Goal: Task Accomplishment & Management: Complete application form

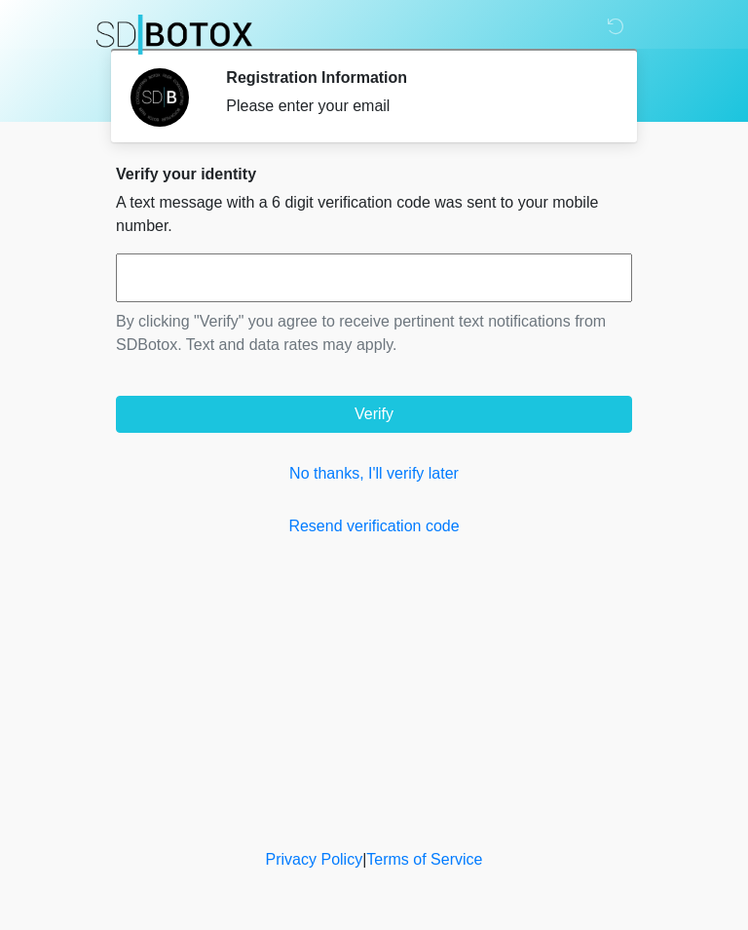
click at [492, 263] on input "text" at bounding box center [374, 277] width 516 height 49
type input "******"
click at [476, 422] on button "Verify" at bounding box center [374, 414] width 516 height 37
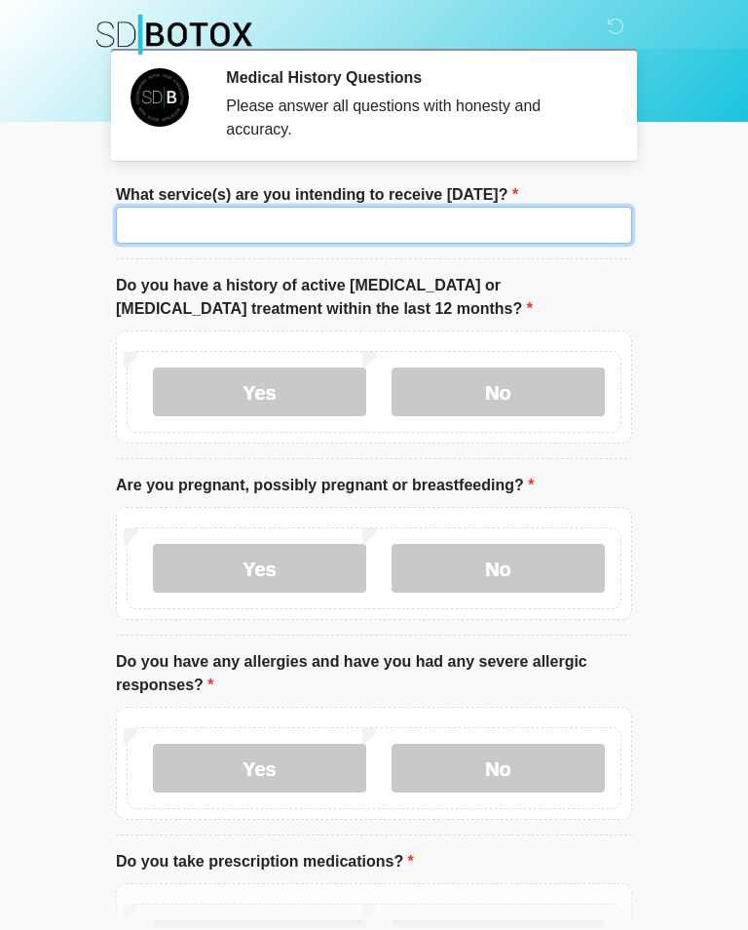
click at [478, 225] on input "What service(s) are you intending to receive [DATE]?" at bounding box center [374, 225] width 516 height 37
type input "*****"
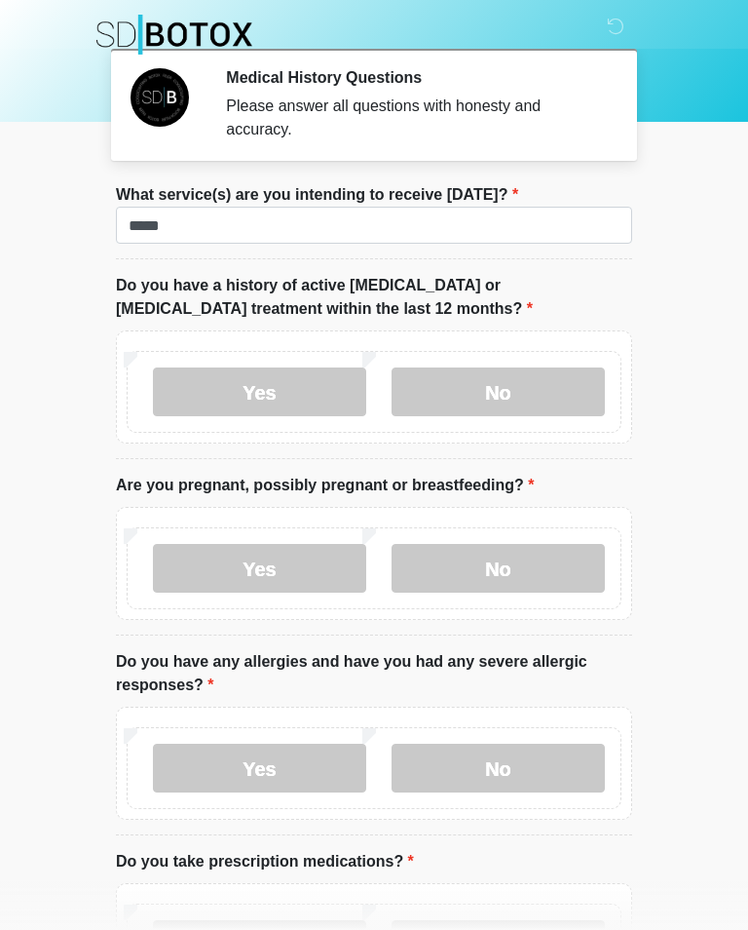
click at [522, 394] on label "No" at bounding box center [498, 391] width 213 height 49
click at [529, 551] on label "No" at bounding box center [498, 568] width 213 height 49
click at [515, 764] on label "No" at bounding box center [498, 768] width 213 height 49
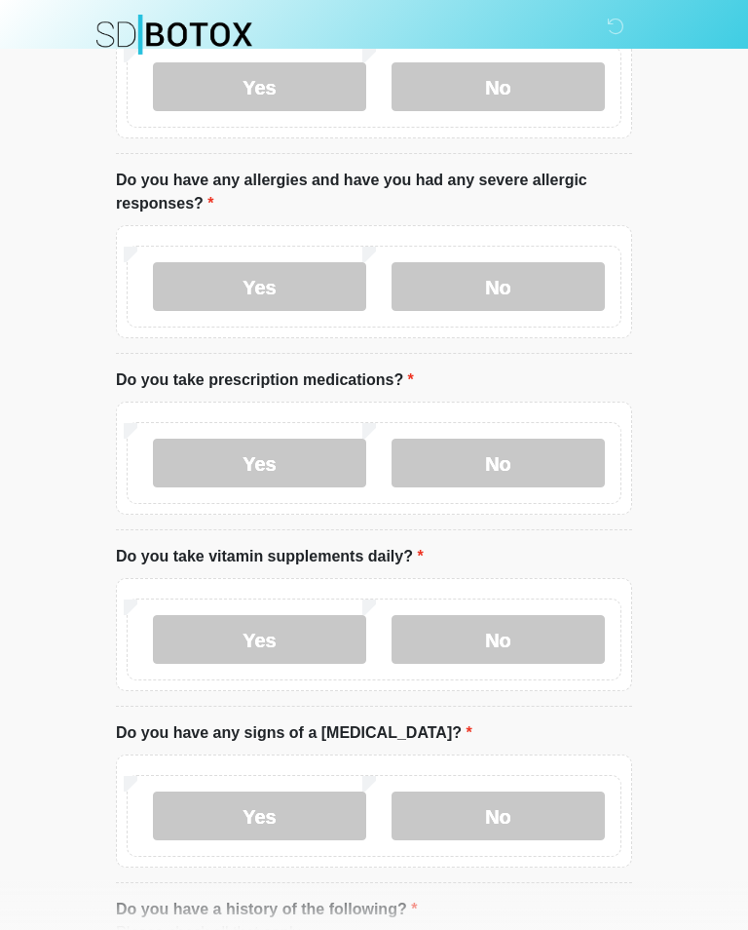
scroll to position [505, 0]
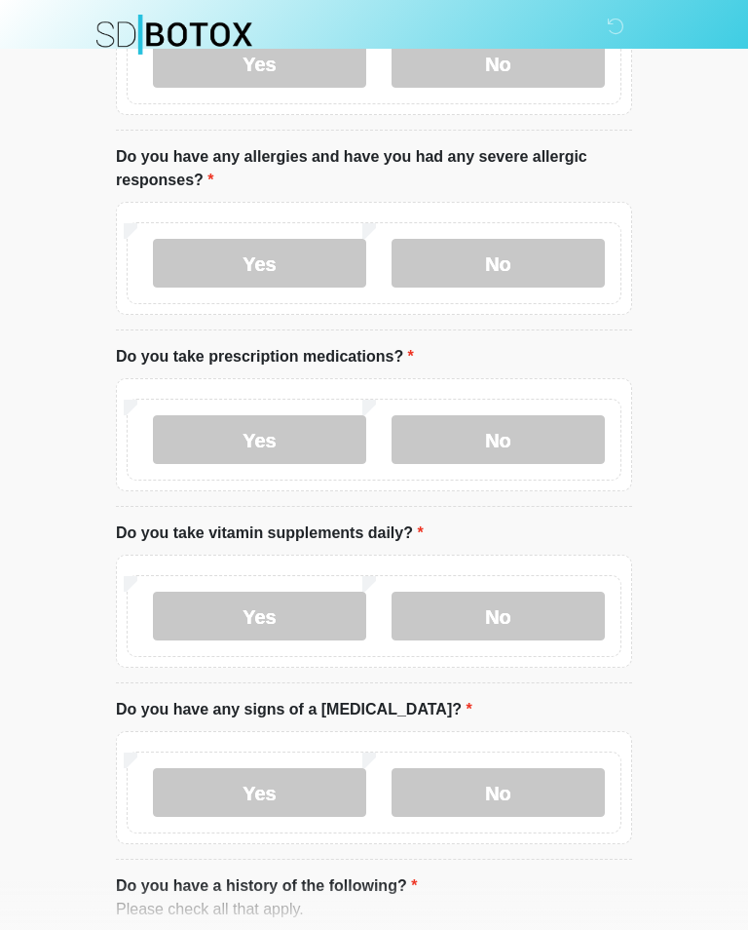
click at [531, 430] on label "No" at bounding box center [498, 439] width 213 height 49
click at [506, 613] on label "No" at bounding box center [498, 616] width 213 height 49
click at [492, 780] on label "No" at bounding box center [498, 792] width 213 height 49
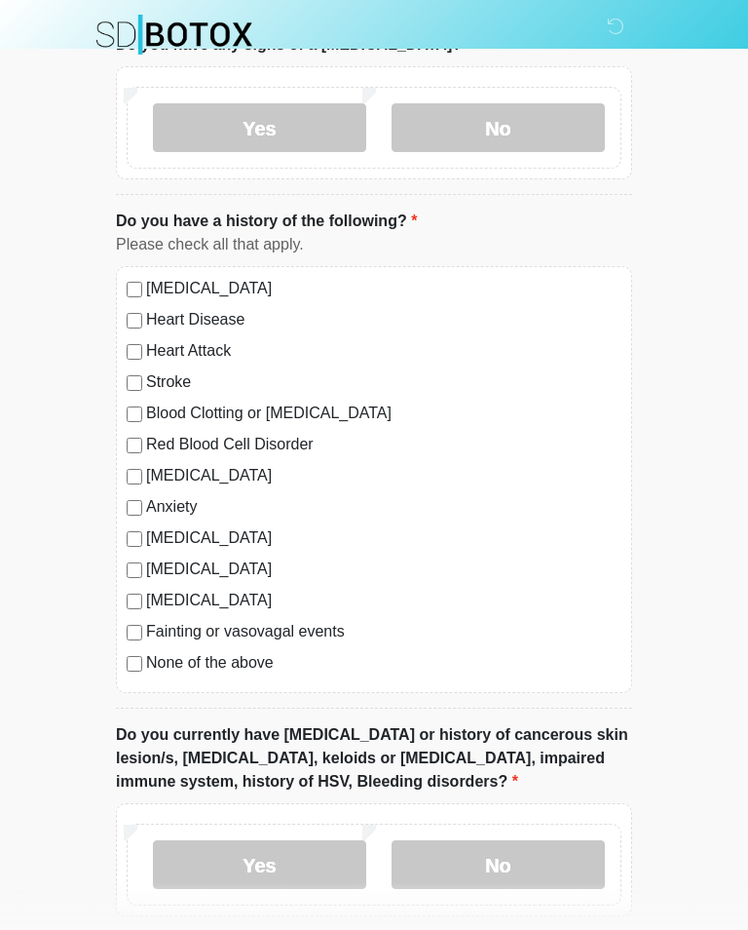
scroll to position [1176, 0]
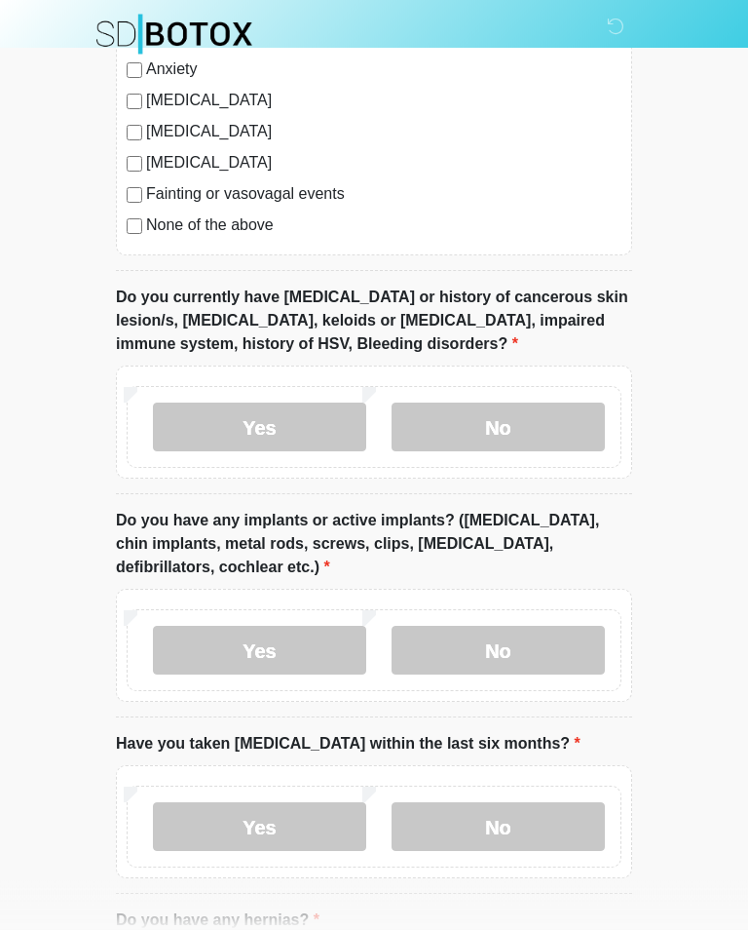
click at [515, 403] on label "No" at bounding box center [498, 427] width 213 height 49
click at [498, 626] on label "No" at bounding box center [498, 650] width 213 height 49
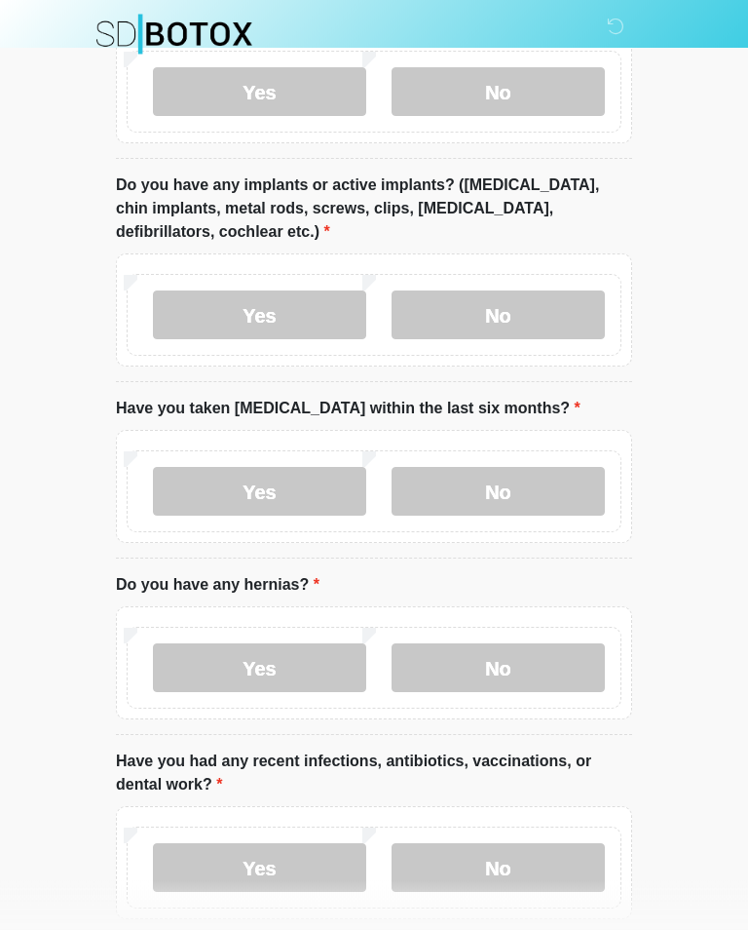
scroll to position [1942, 0]
click at [516, 488] on label "No" at bounding box center [498, 491] width 213 height 49
click at [496, 664] on label "No" at bounding box center [498, 667] width 213 height 49
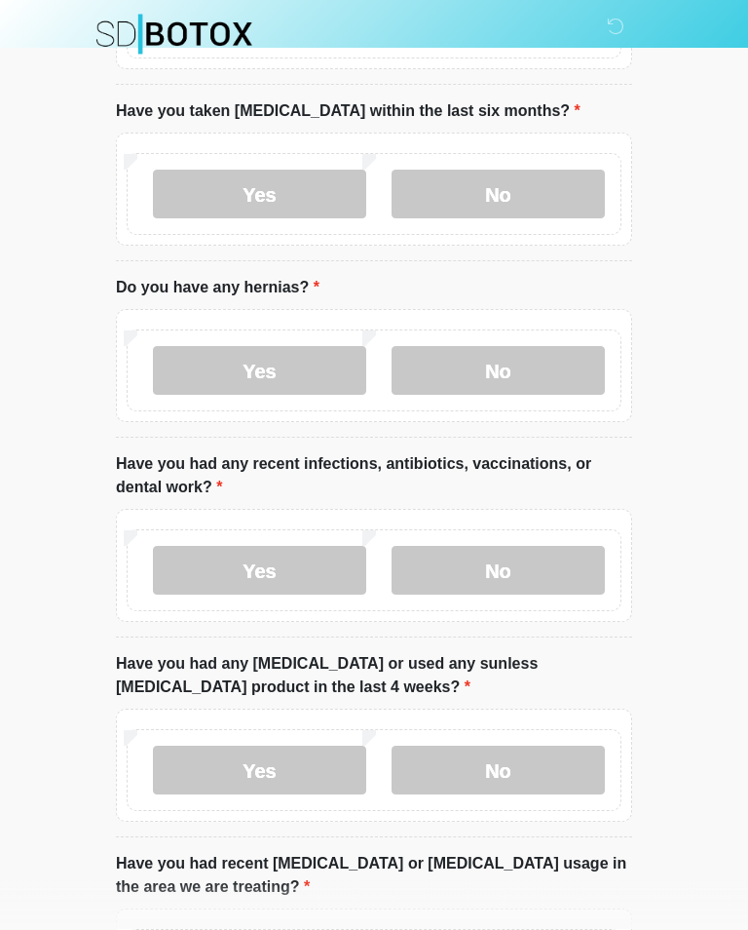
click at [505, 577] on label "No" at bounding box center [498, 571] width 213 height 49
click at [486, 772] on label "No" at bounding box center [498, 770] width 213 height 49
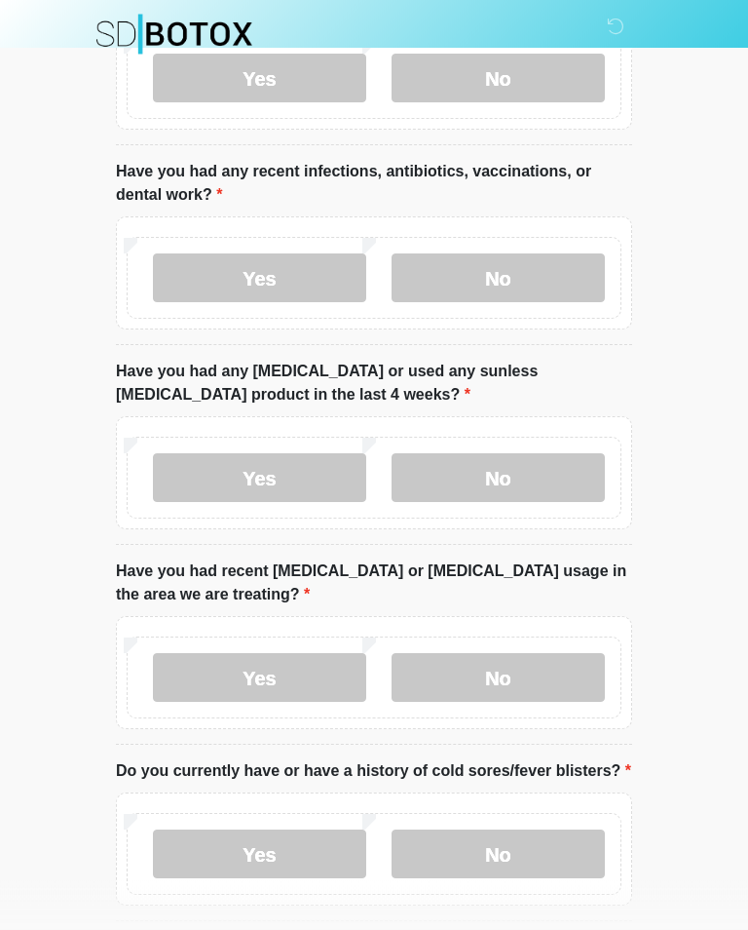
scroll to position [2571, 0]
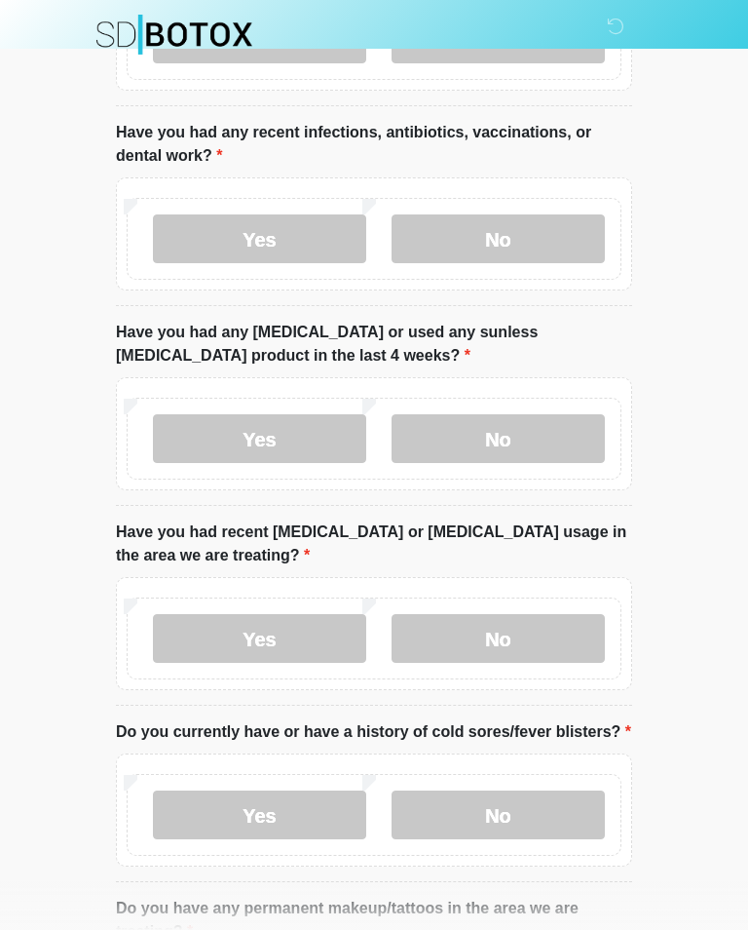
click at [531, 631] on label "No" at bounding box center [498, 638] width 213 height 49
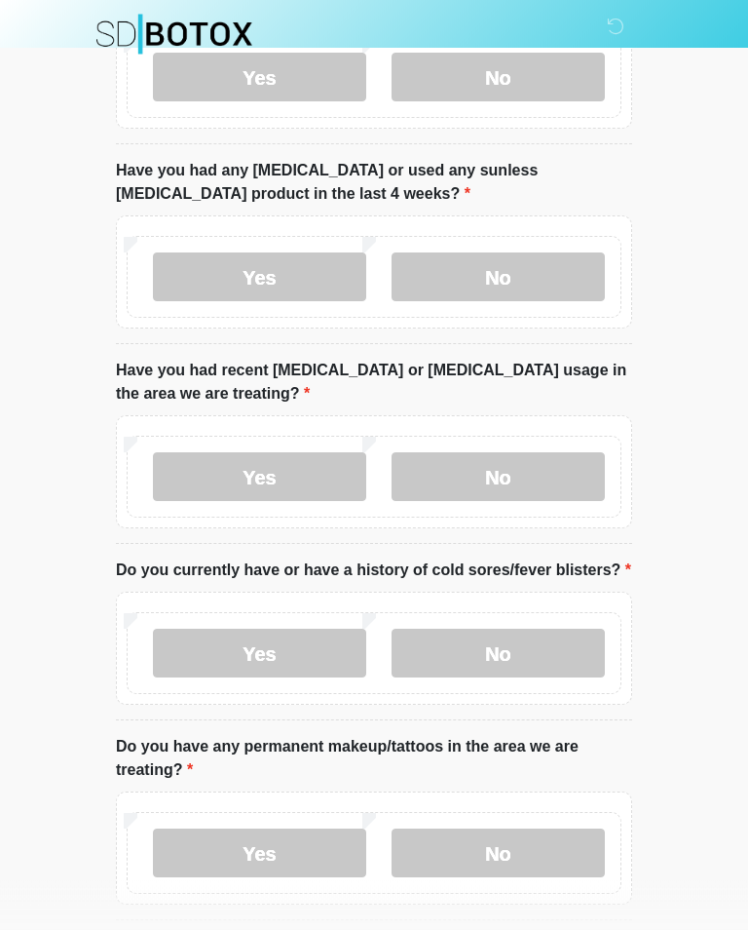
scroll to position [2789, 0]
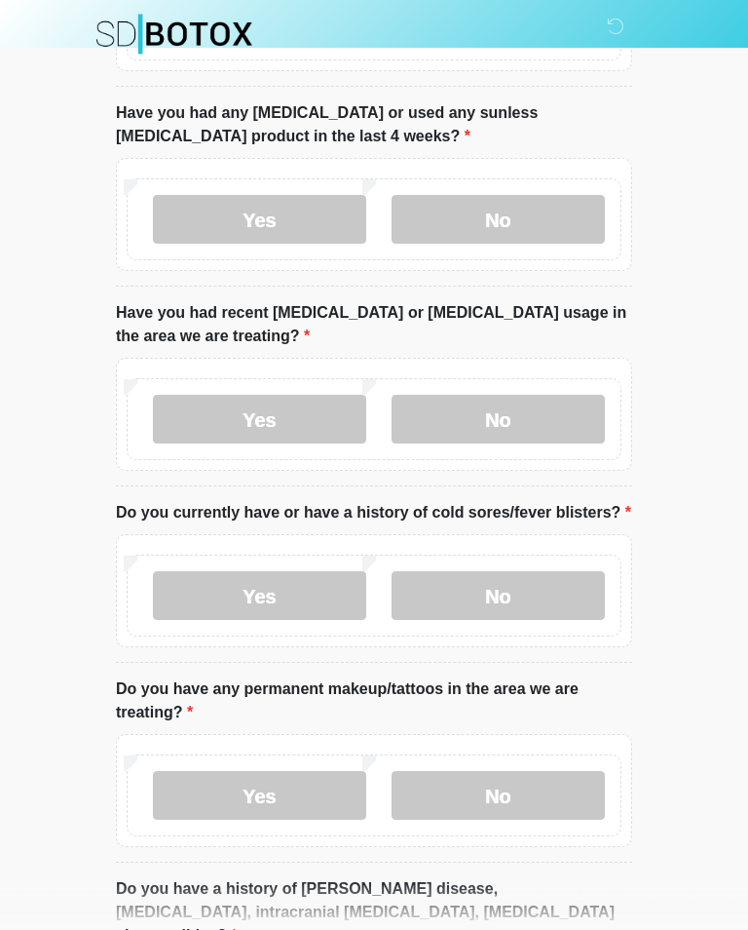
click at [516, 601] on label "No" at bounding box center [498, 596] width 213 height 49
click at [500, 793] on label "No" at bounding box center [498, 795] width 213 height 49
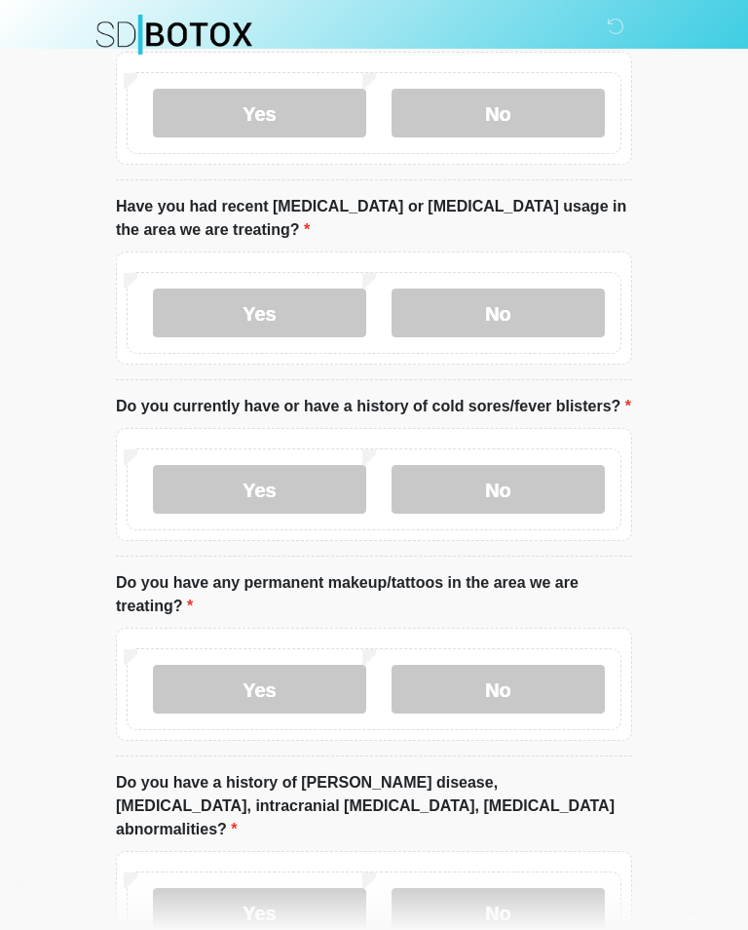
scroll to position [3041, 0]
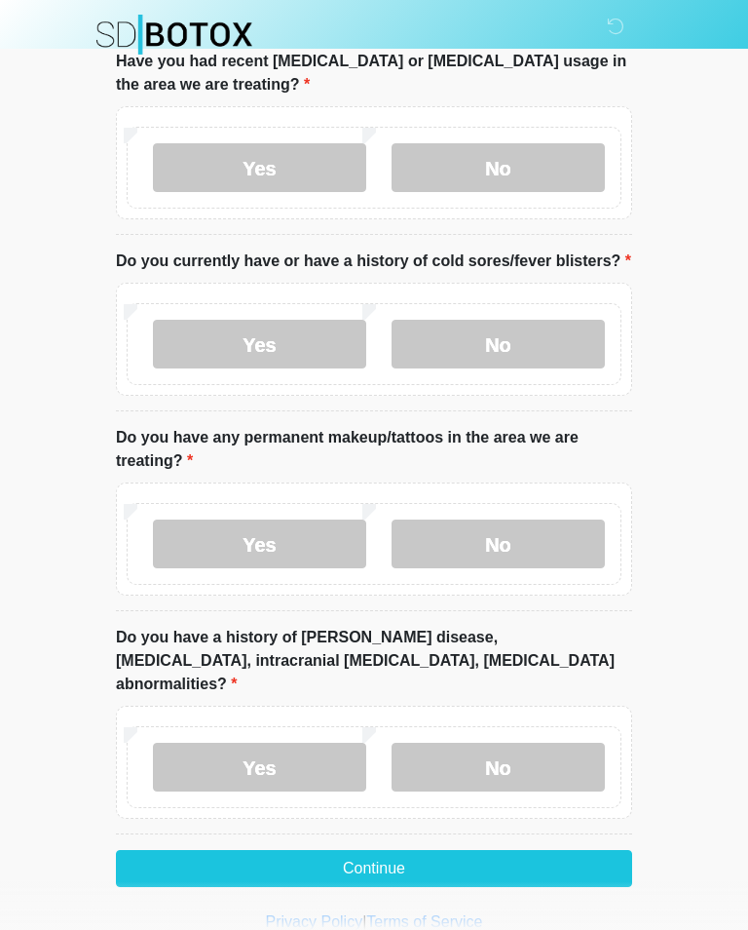
click at [520, 748] on label "No" at bounding box center [498, 767] width 213 height 49
click at [471, 850] on button "Continue" at bounding box center [374, 868] width 516 height 37
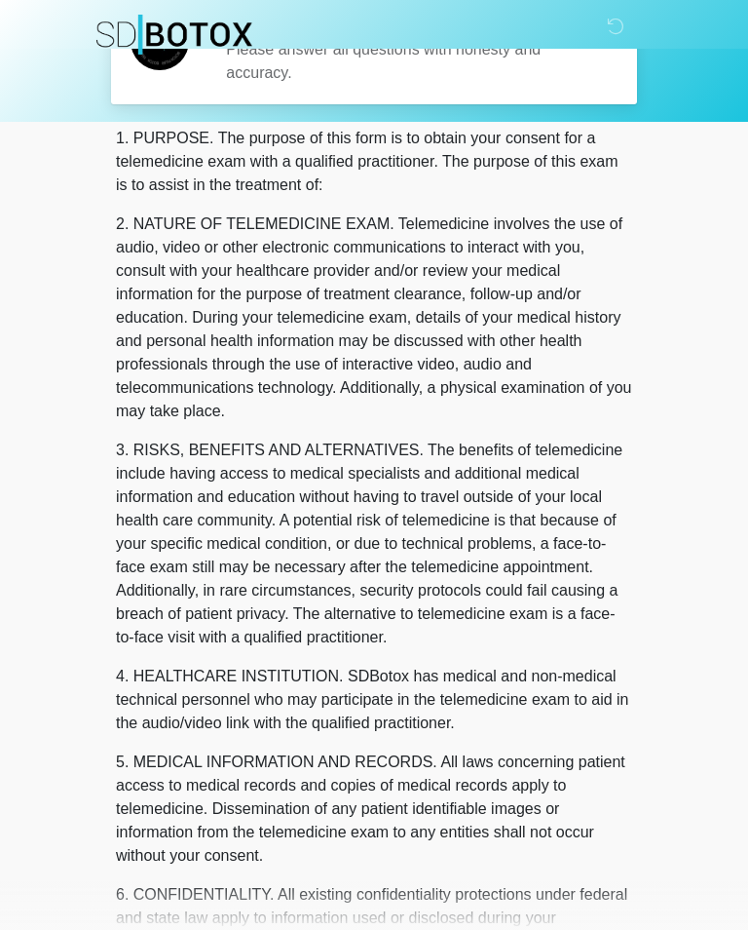
scroll to position [0, 0]
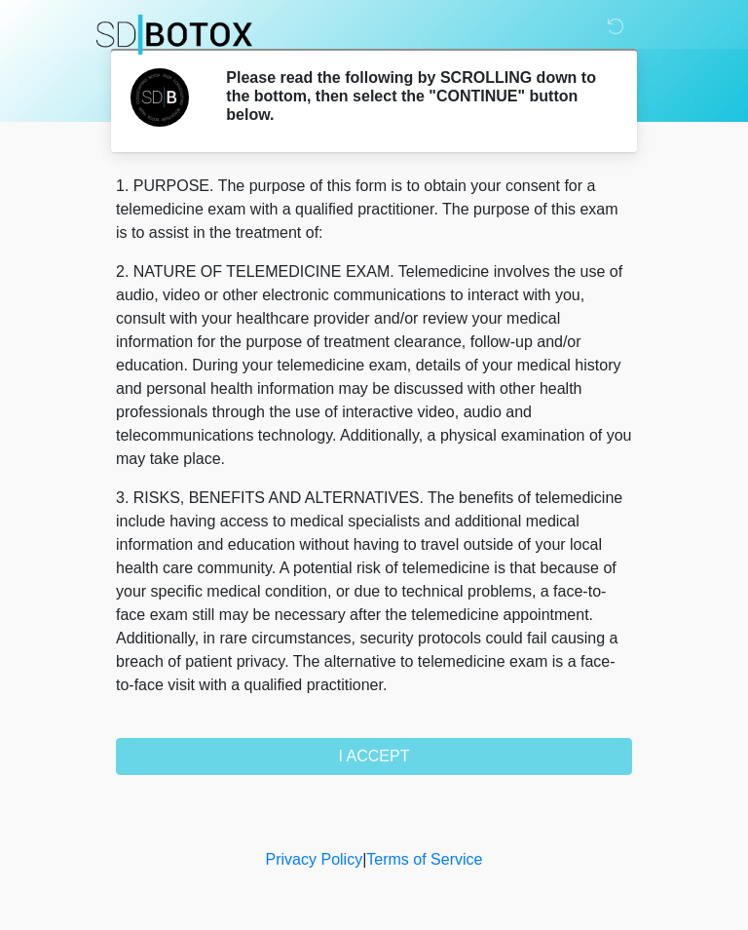
click at [402, 750] on div "1. PURPOSE. The purpose of this form is to obtain your consent for a telemedici…" at bounding box center [374, 474] width 516 height 600
click at [392, 759] on div "1. PURPOSE. The purpose of this form is to obtain your consent for a telemedici…" at bounding box center [374, 474] width 516 height 600
click at [365, 751] on div "1. PURPOSE. The purpose of this form is to obtain your consent for a telemedici…" at bounding box center [374, 474] width 516 height 600
click at [377, 752] on div "1. PURPOSE. The purpose of this form is to obtain your consent for a telemedici…" at bounding box center [374, 474] width 516 height 600
click at [376, 752] on div "1. PURPOSE. The purpose of this form is to obtain your consent for a telemedici…" at bounding box center [374, 474] width 516 height 600
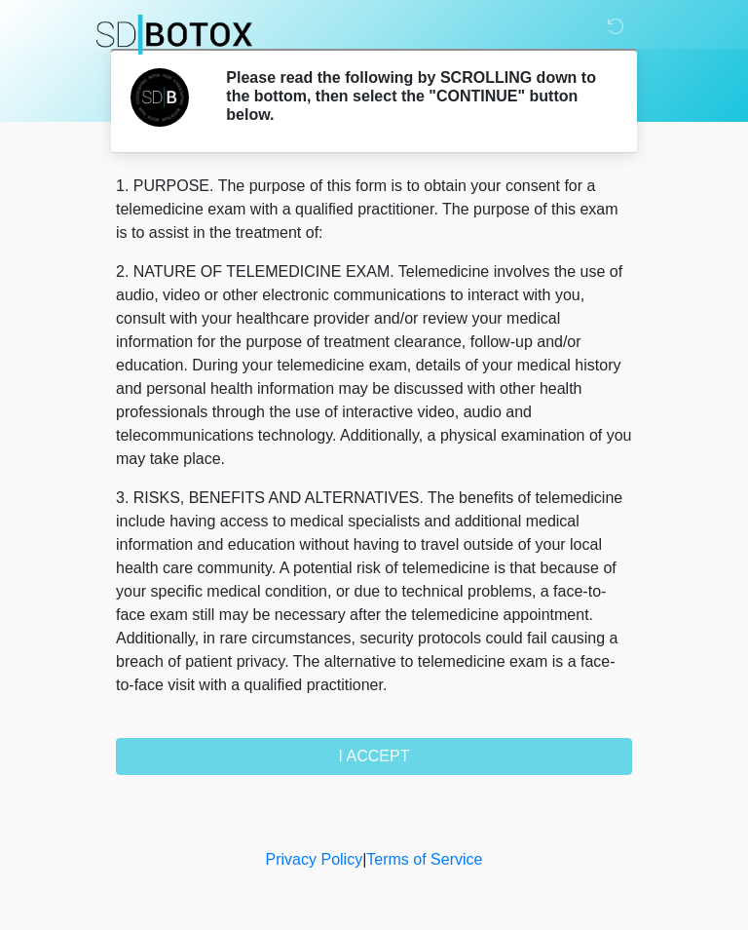
click at [387, 750] on div "1. PURPOSE. The purpose of this form is to obtain your consent for a telemedici…" at bounding box center [374, 474] width 516 height 600
click at [386, 749] on div "1. PURPOSE. The purpose of this form is to obtain your consent for a telemedici…" at bounding box center [374, 474] width 516 height 600
click at [400, 736] on div "1. PURPOSE. The purpose of this form is to obtain your consent for a telemedici…" at bounding box center [374, 474] width 516 height 600
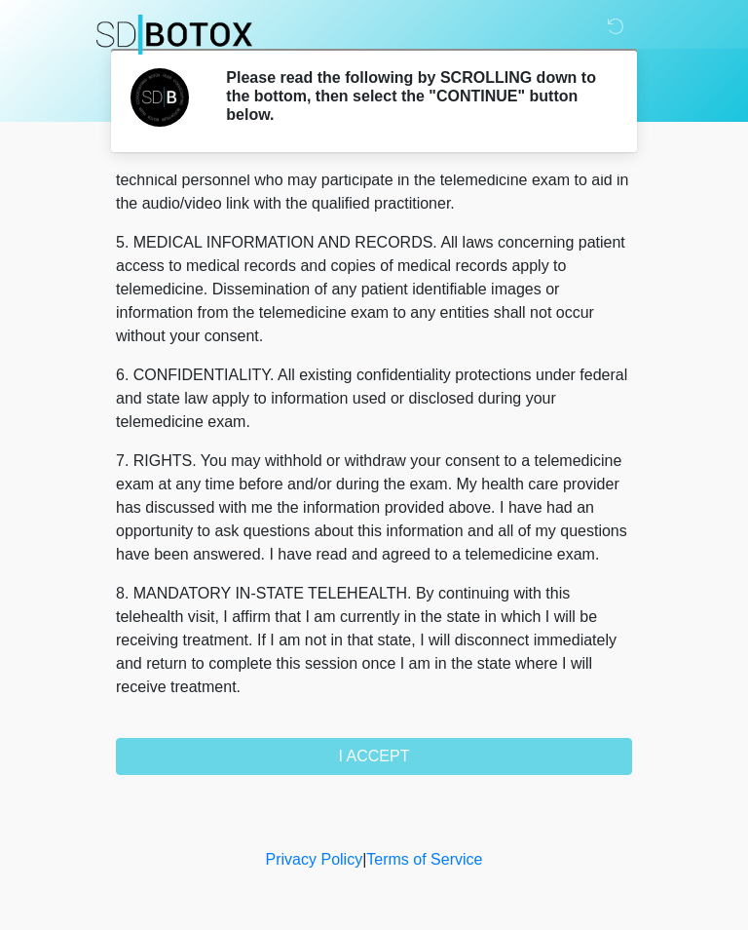
scroll to position [591, 0]
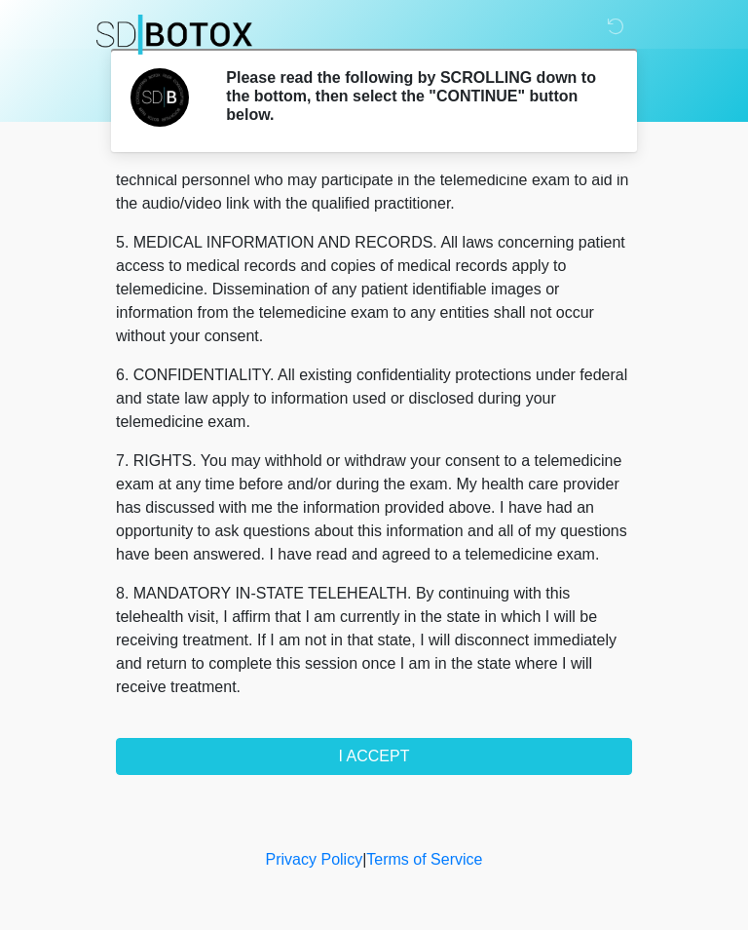
click at [374, 744] on button "I ACCEPT" at bounding box center [374, 756] width 516 height 37
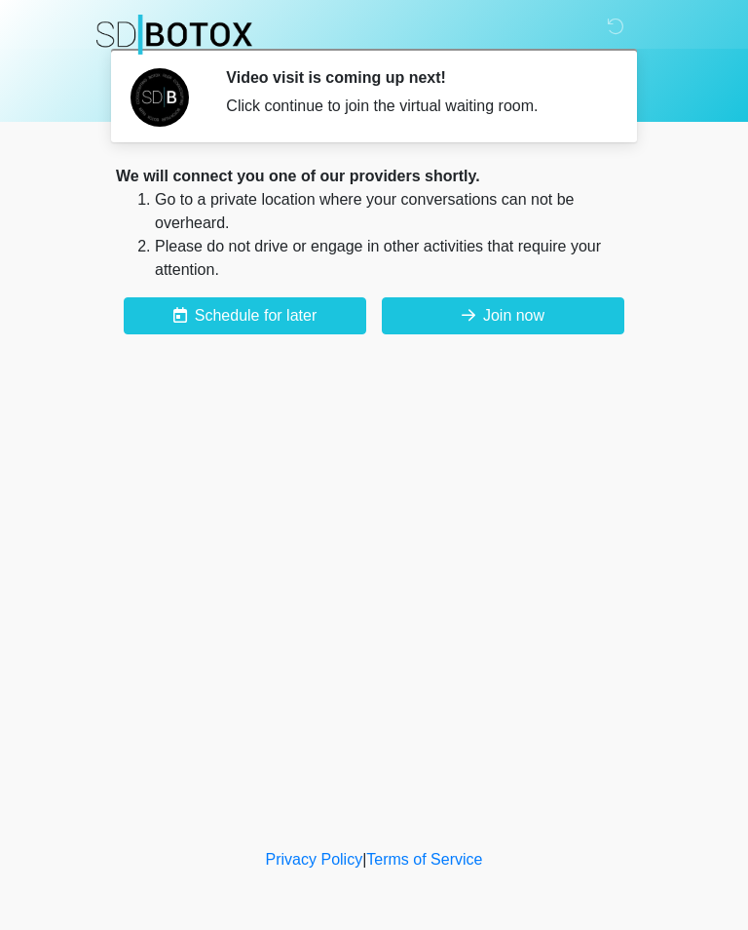
click at [555, 307] on button "Join now" at bounding box center [503, 315] width 243 height 37
